Goal: Check status: Check status

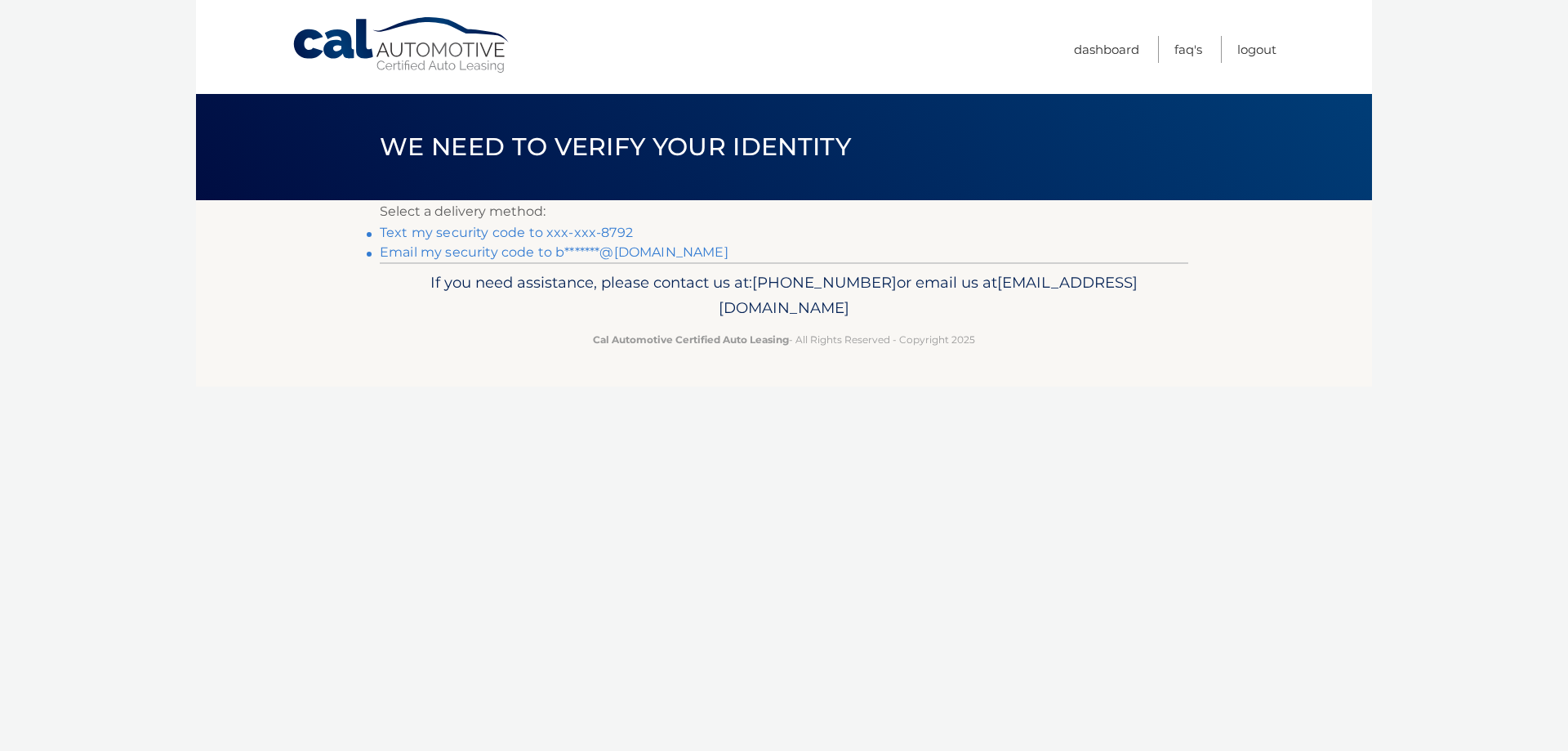
click at [564, 226] on link "Text my security code to xxx-xxx-8792" at bounding box center [506, 232] width 253 height 16
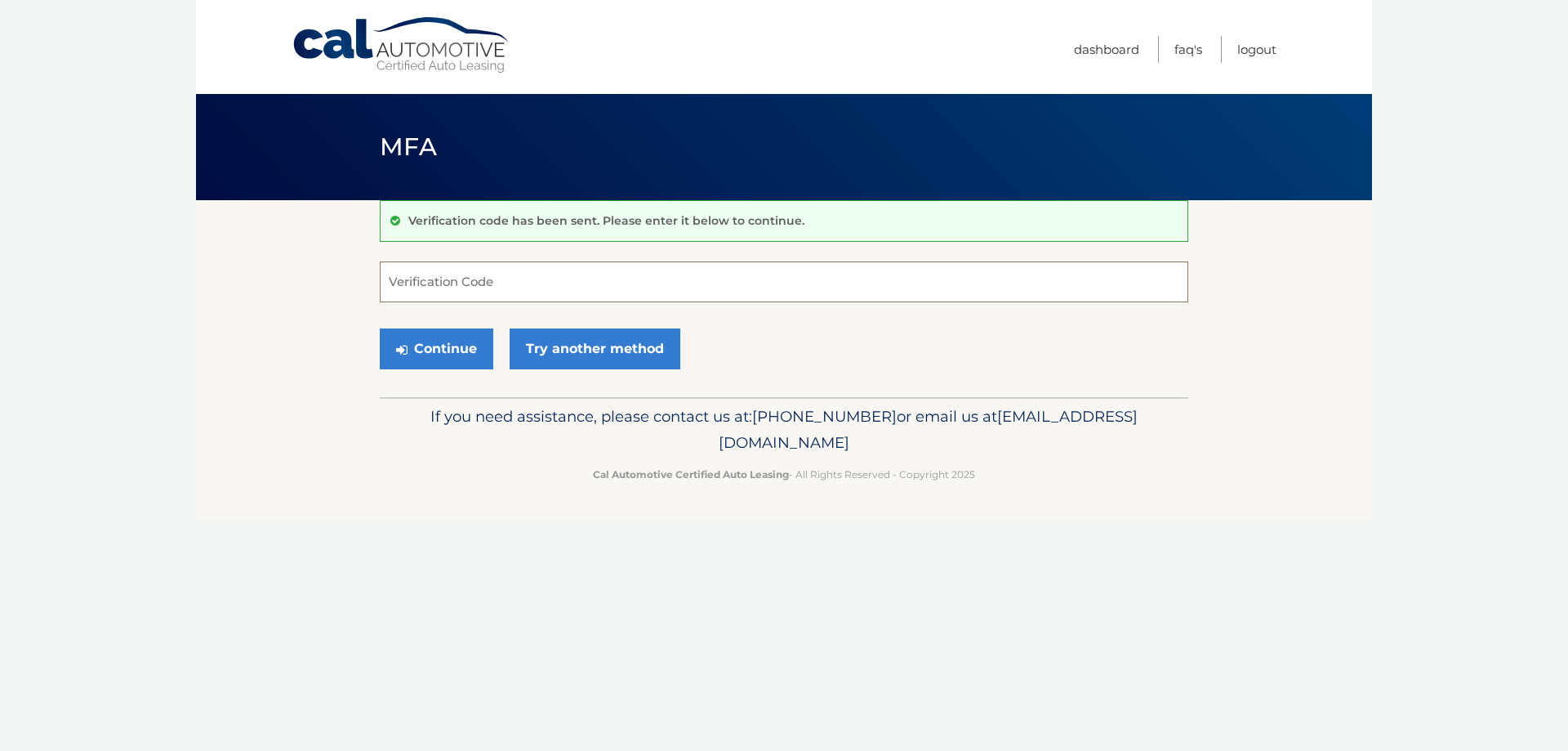
click at [575, 289] on input "Verification Code" at bounding box center [784, 281] width 808 height 40
type input "765749"
click at [380, 329] on button "Continue" at bounding box center [436, 349] width 113 height 40
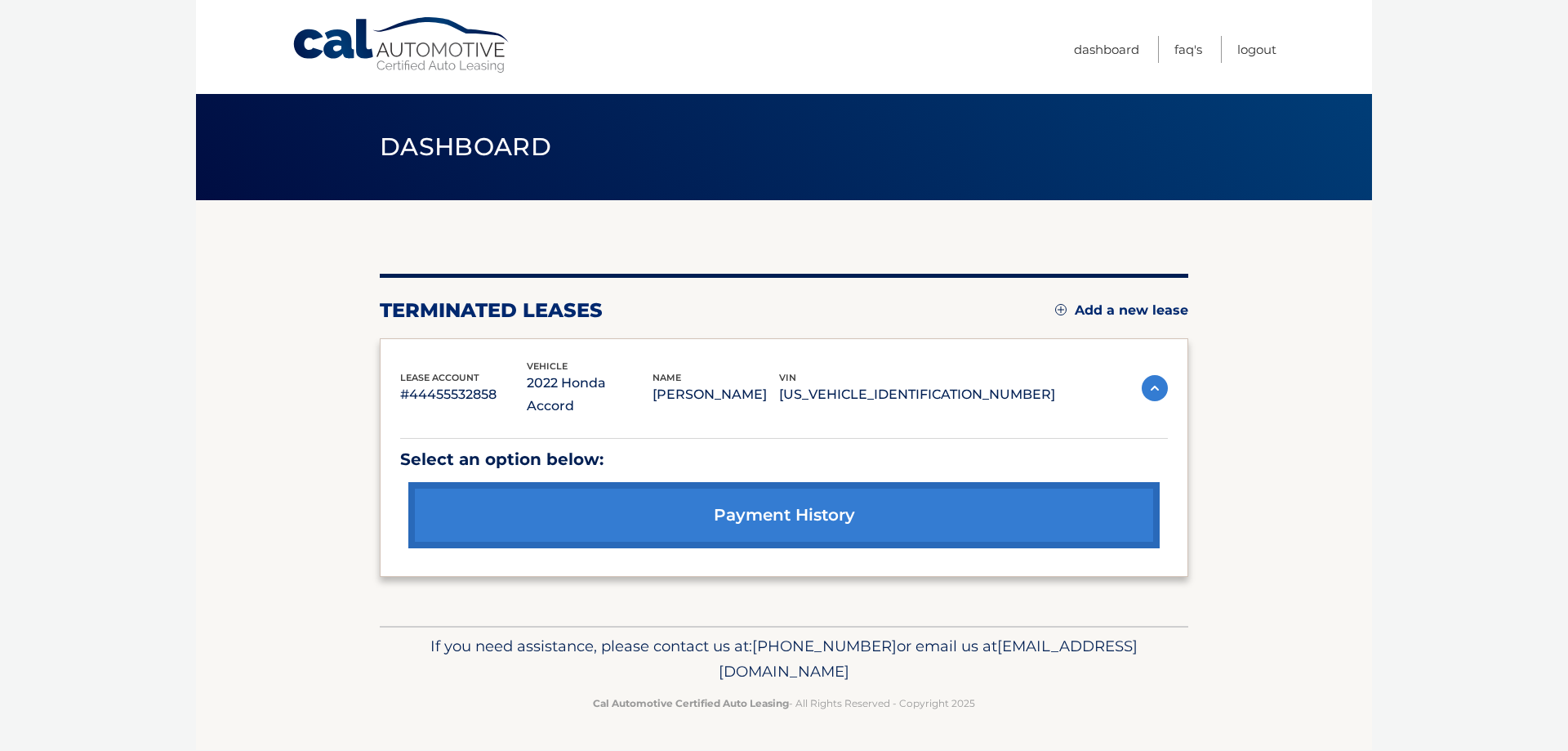
click at [812, 487] on link "payment history" at bounding box center [784, 515] width 751 height 66
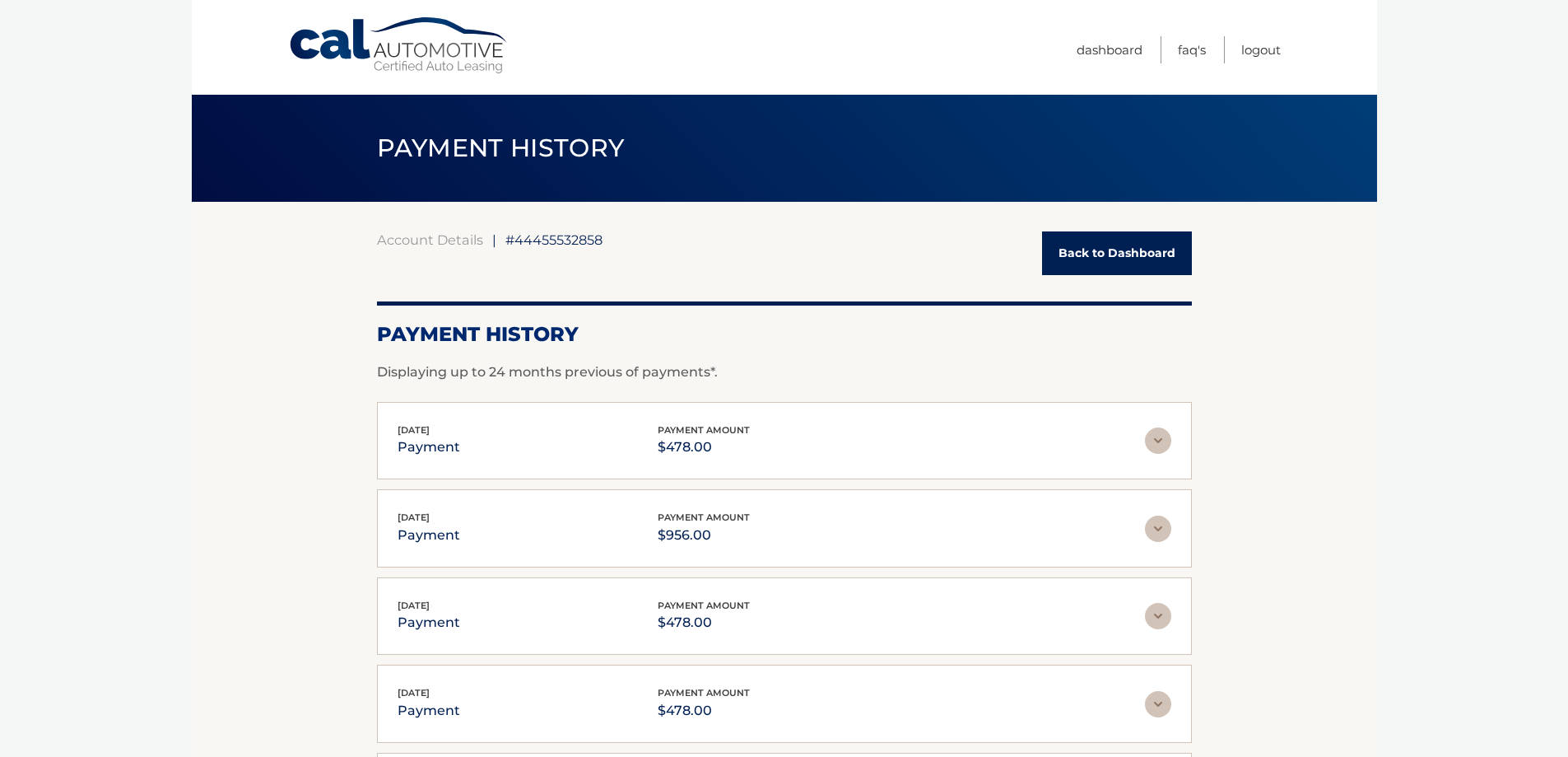
click at [1142, 256] on link "Back to Dashboard" at bounding box center [1117, 253] width 150 height 43
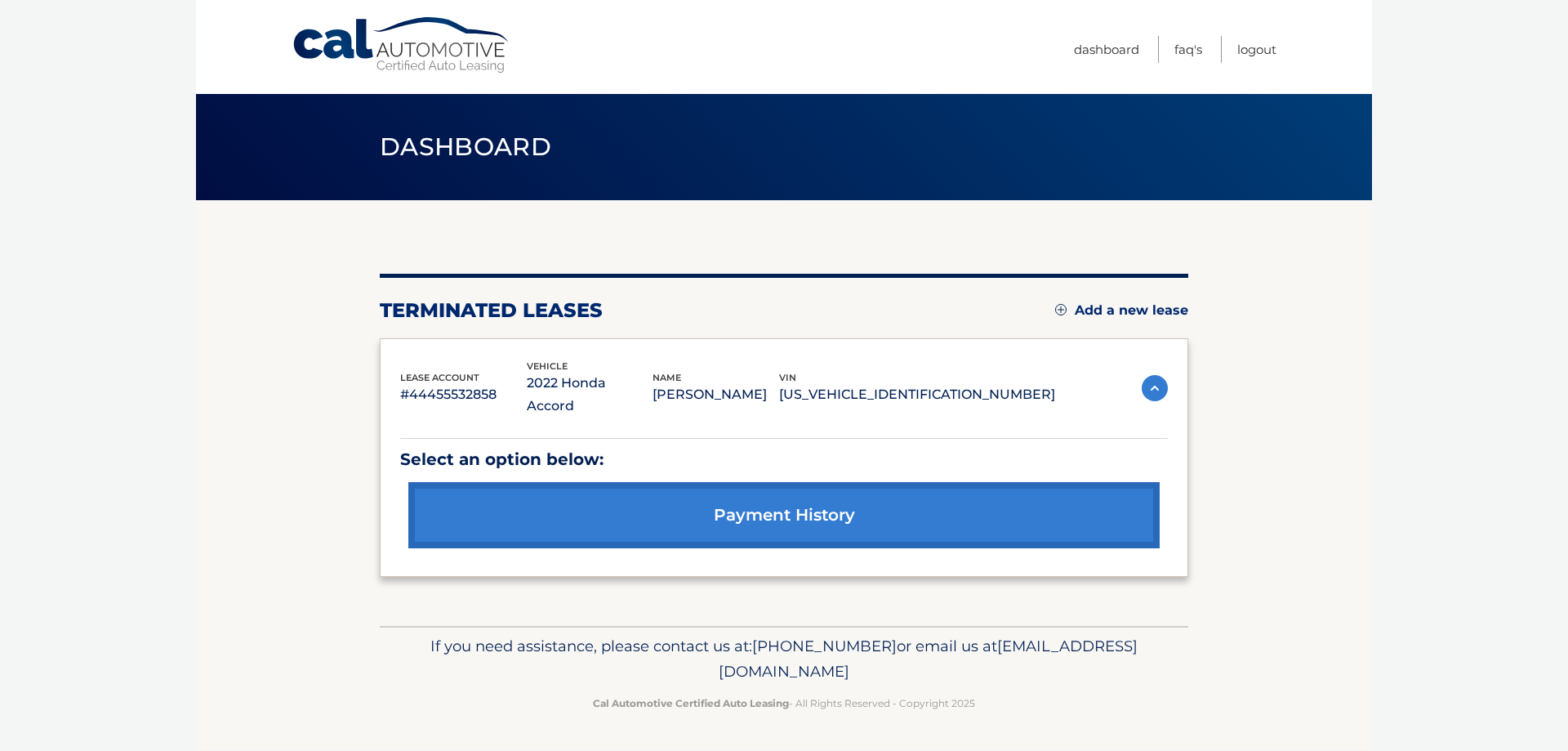
drag, startPoint x: 556, startPoint y: 309, endPoint x: 671, endPoint y: 306, distance: 115.0
click at [572, 308] on h2 "terminated leases" at bounding box center [491, 311] width 223 height 25
drag, startPoint x: 822, startPoint y: 368, endPoint x: 973, endPoint y: 373, distance: 151.1
click at [779, 371] on div "name [PERSON_NAME]" at bounding box center [715, 388] width 126 height 37
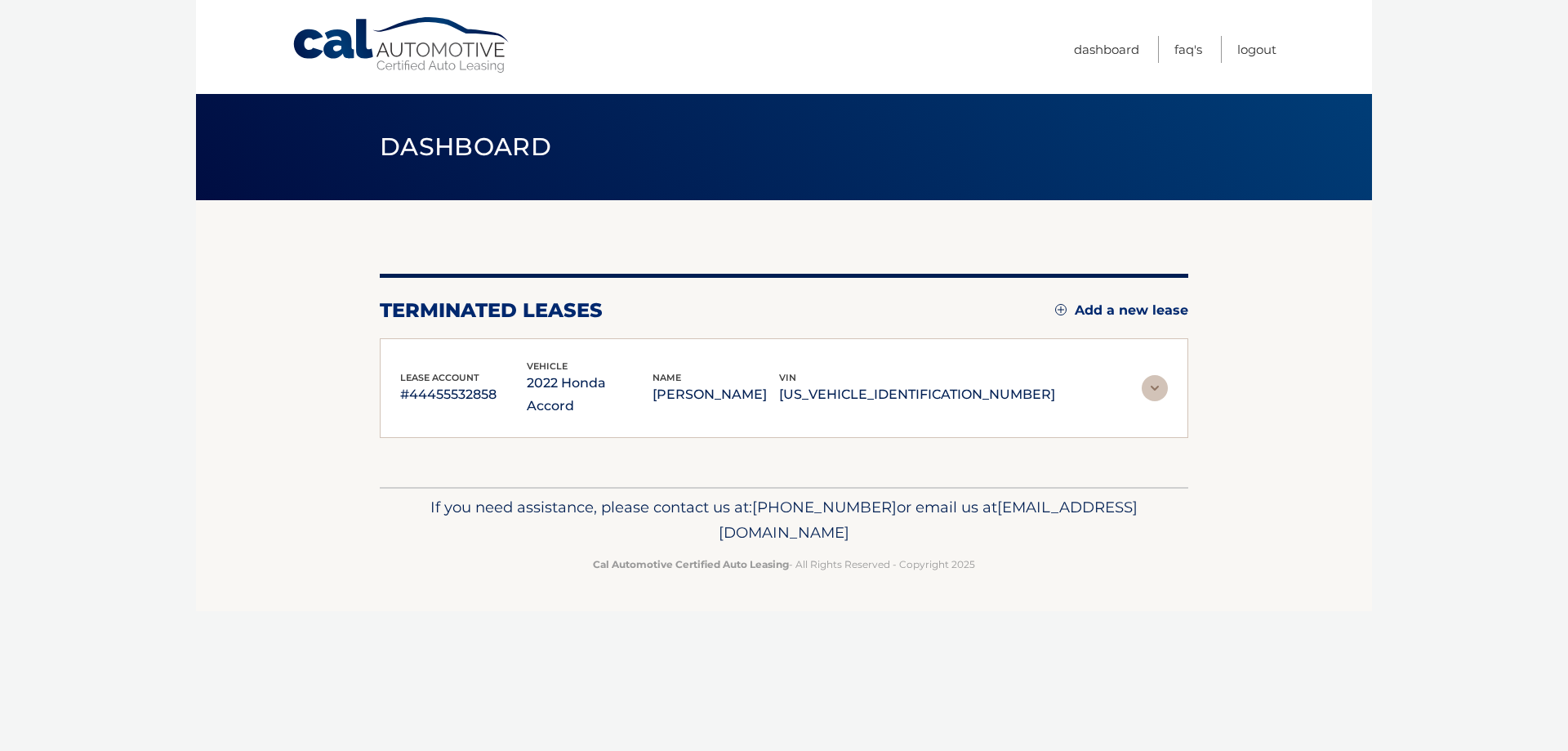
click at [1083, 368] on div "lease account #44455532858 vehicle 2022 Honda Accord name [PERSON_NAME] vin [US…" at bounding box center [784, 388] width 768 height 59
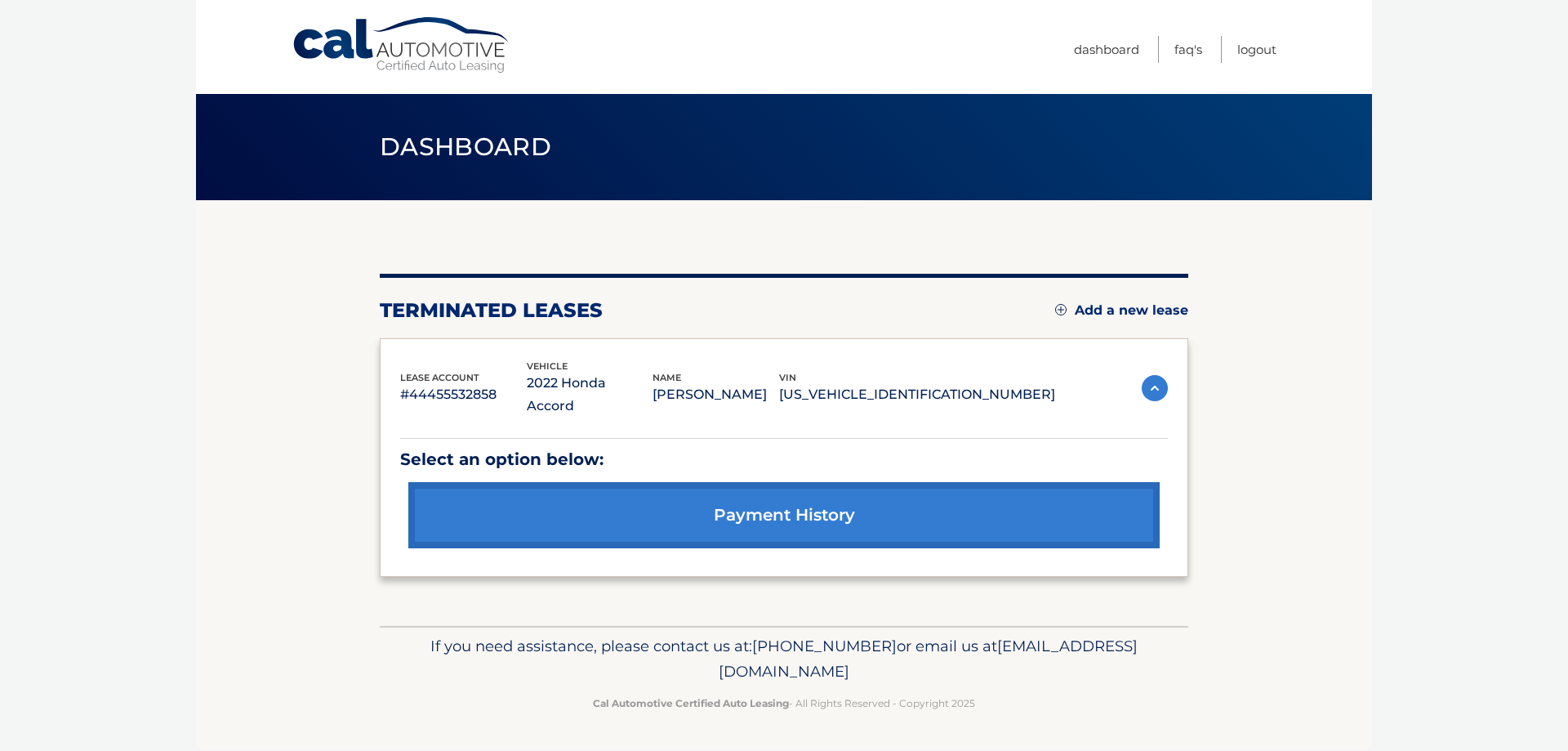
drag, startPoint x: 661, startPoint y: 347, endPoint x: 1537, endPoint y: 536, distance: 896.2
click at [1537, 536] on body "Cal Automotive Menu Dashboard FAQ's Logout" at bounding box center [784, 375] width 1568 height 751
click at [1106, 46] on link "Dashboard" at bounding box center [1106, 50] width 65 height 27
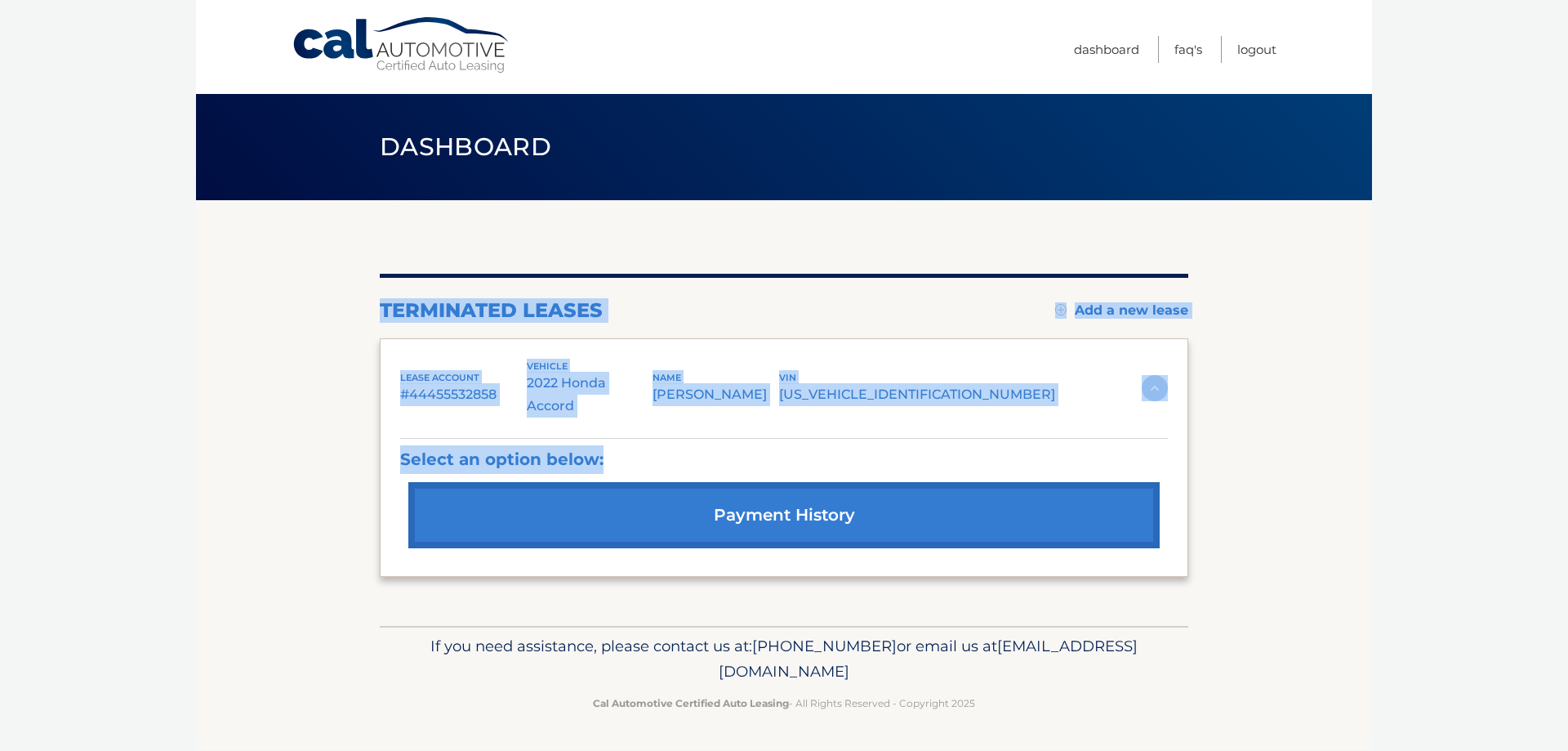
drag, startPoint x: 361, startPoint y: 364, endPoint x: 843, endPoint y: 414, distance: 484.6
click at [814, 417] on section "You are registered for this site, but you haven't enrolled in online payments. …" at bounding box center [784, 412] width 1176 height 425
click at [925, 383] on p "[US_VEHICLE_IDENTIFICATION_NUMBER]" at bounding box center [917, 395] width 276 height 23
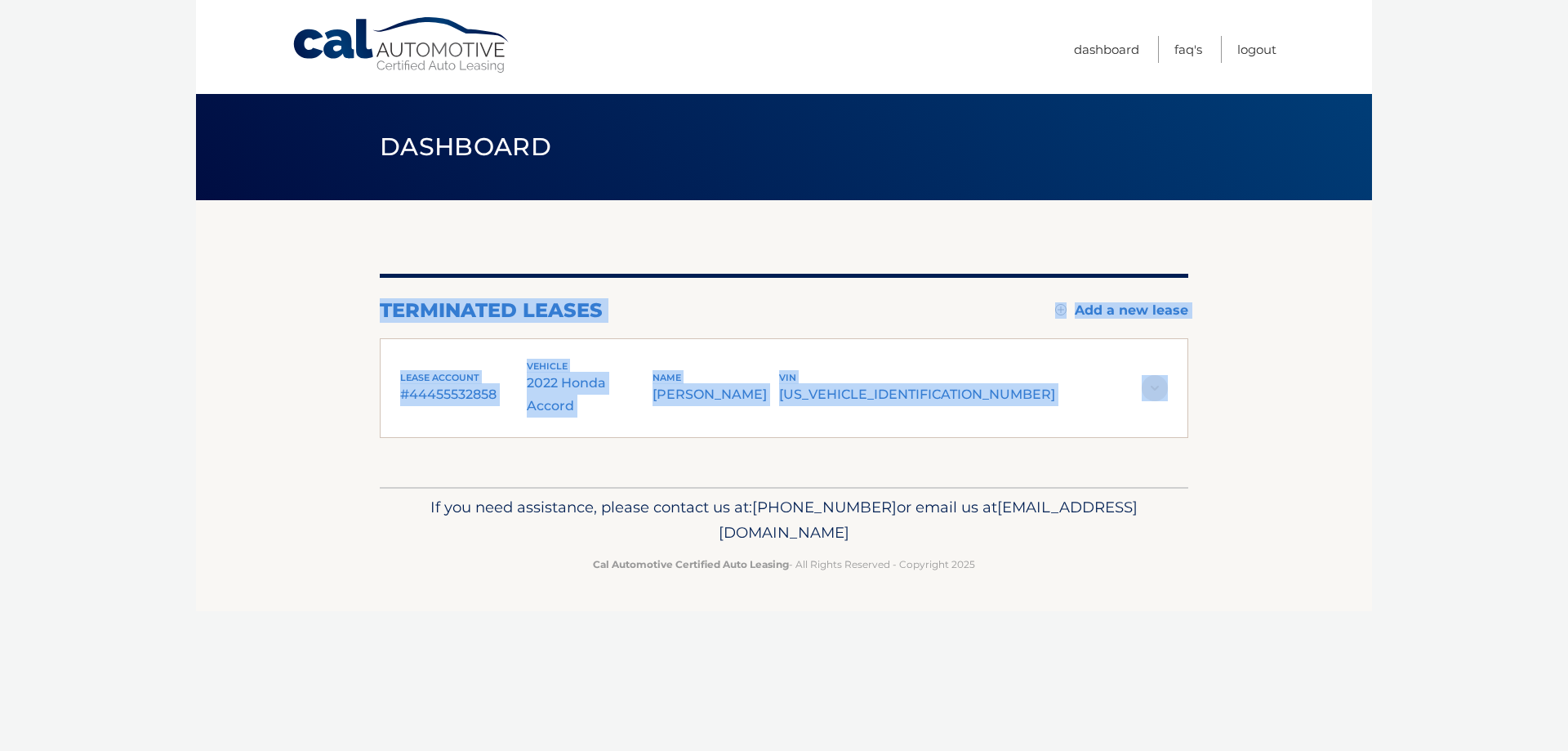
click at [999, 393] on p "[US_VEHICLE_IDENTIFICATION_NUMBER]" at bounding box center [917, 395] width 276 height 23
